Goal: Information Seeking & Learning: Learn about a topic

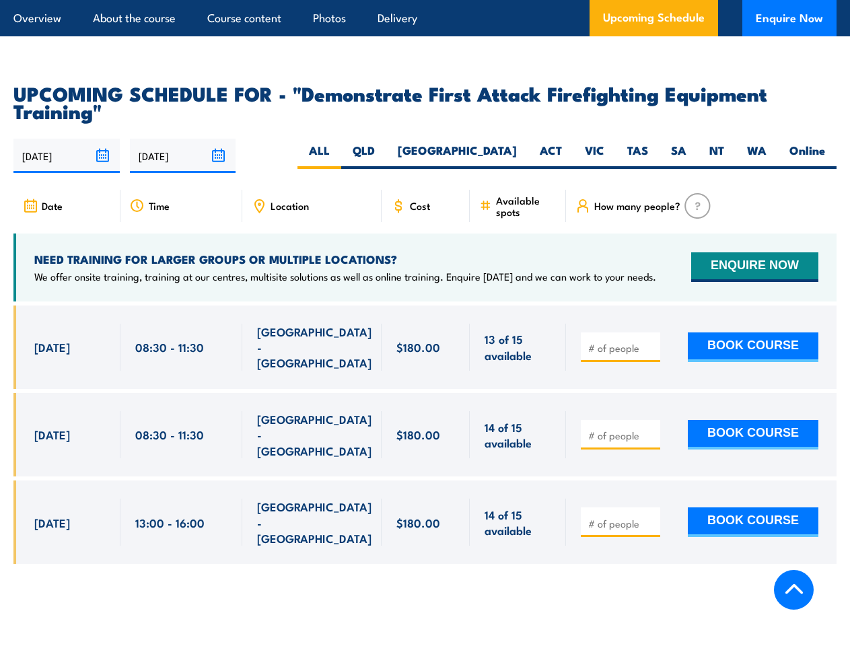
click at [425, 0] on article "Overview About the course Course content Photos Delivery Upcoming Schedule Enqu…" at bounding box center [424, 18] width 823 height 36
click at [67, 139] on input "[DATE]" at bounding box center [66, 156] width 106 height 34
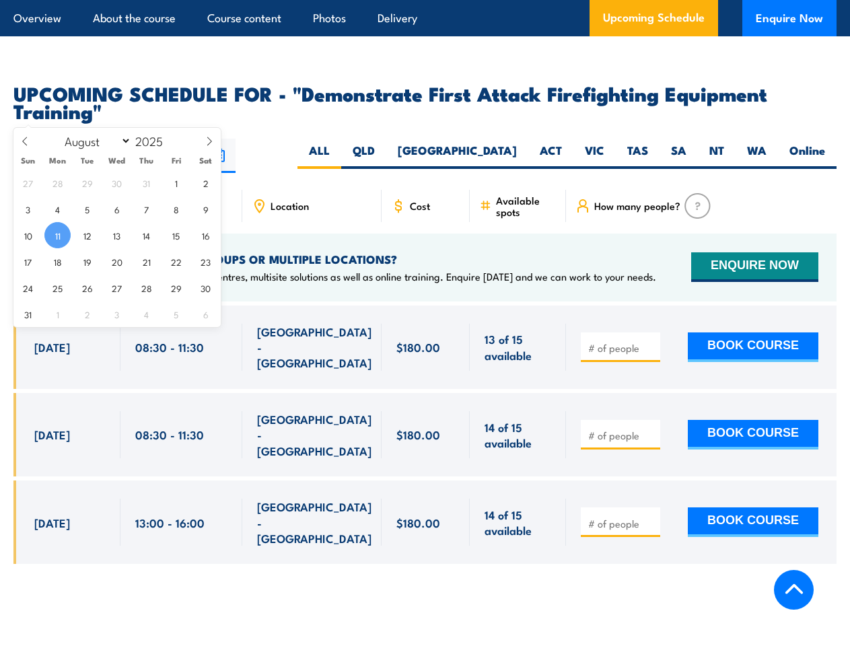
click at [183, 139] on input "[DATE]" at bounding box center [183, 156] width 106 height 34
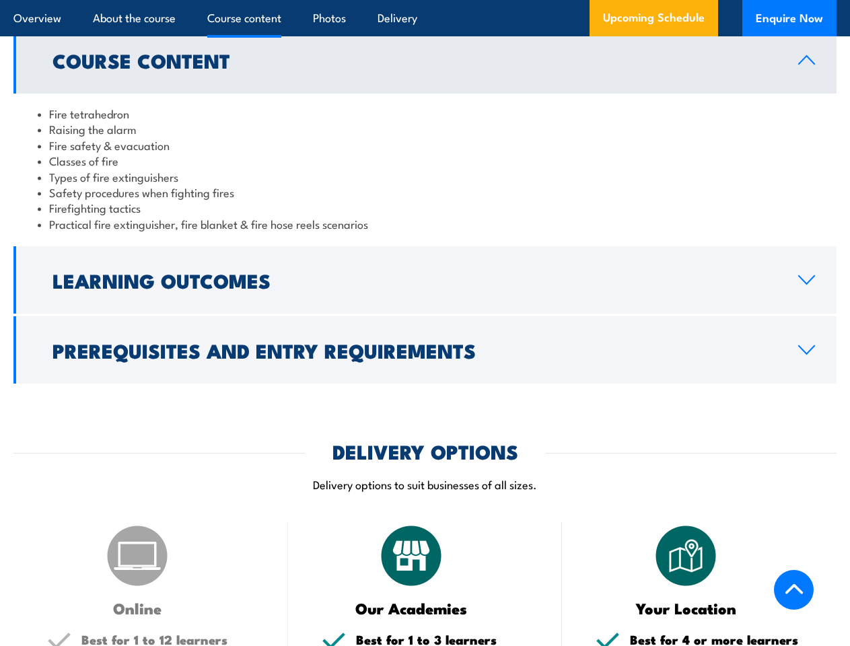
click at [425, 0] on article "Overview About the course Course content Photos Delivery Upcoming Schedule Enqu…" at bounding box center [424, 18] width 823 height 36
click at [425, 271] on h2 "Learning Outcomes" at bounding box center [414, 279] width 724 height 17
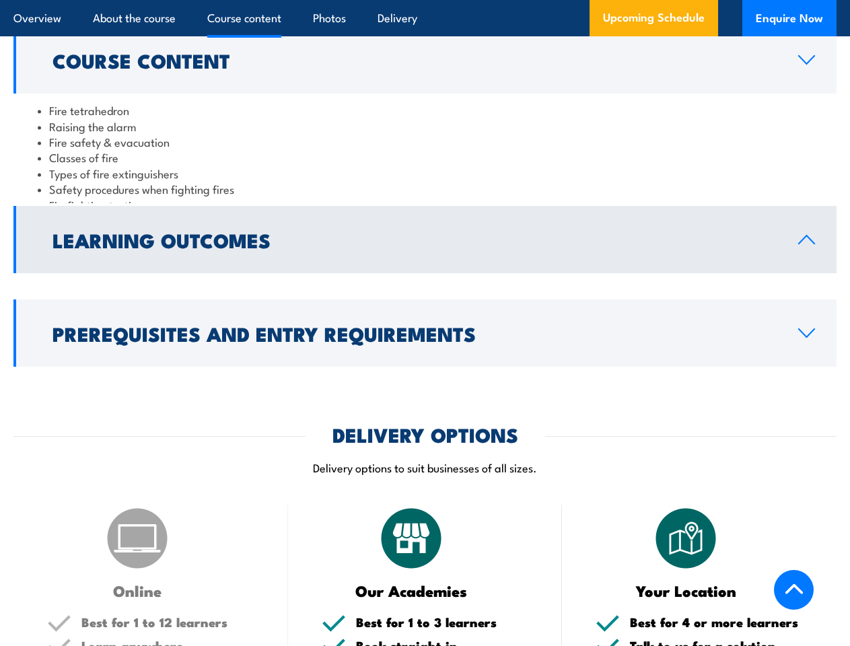
click at [425, 324] on link "Prerequisites and Entry Requirements" at bounding box center [424, 332] width 823 height 67
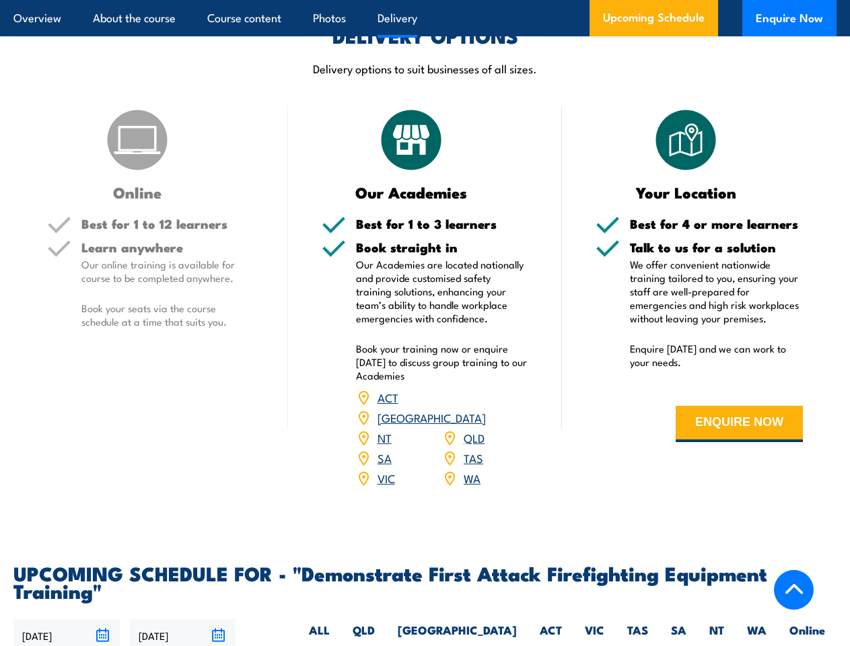
click at [425, 0] on article "Overview About the course Course content Photos Delivery Upcoming Schedule Enqu…" at bounding box center [424, 18] width 823 height 36
click at [67, 618] on input "[DATE]" at bounding box center [66, 635] width 106 height 34
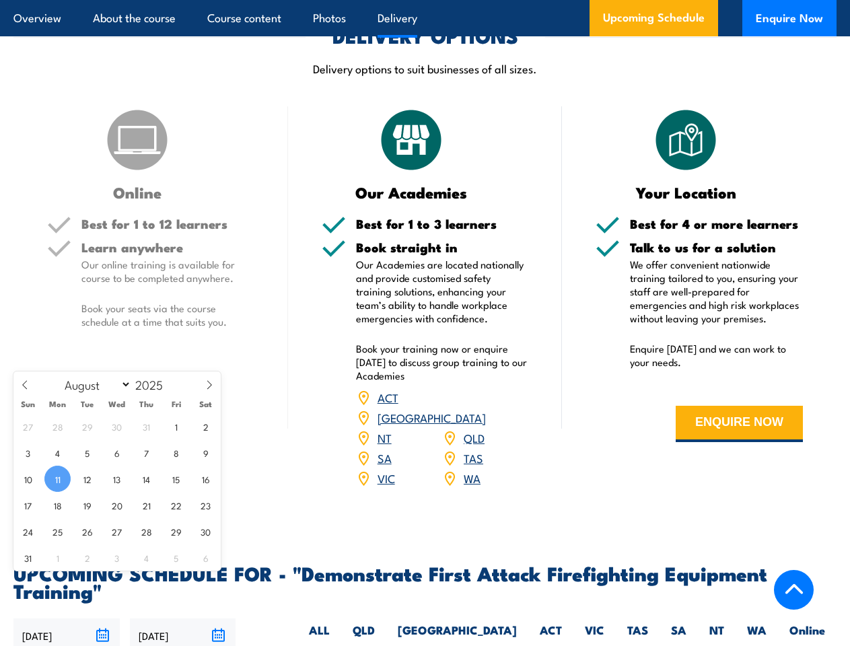
click at [183, 618] on input "[DATE]" at bounding box center [183, 635] width 106 height 34
